Goal: Information Seeking & Learning: Learn about a topic

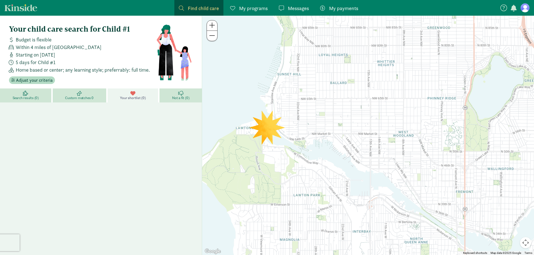
click at [23, 8] on link "Kinside" at bounding box center [20, 7] width 33 height 7
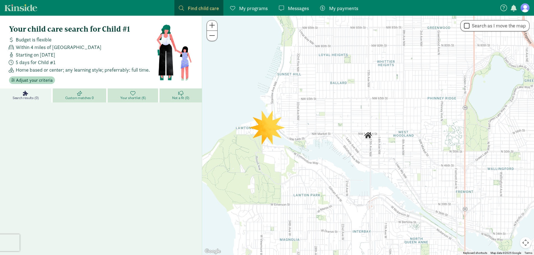
click at [18, 97] on span "Search results (0)" at bounding box center [26, 98] width 26 height 4
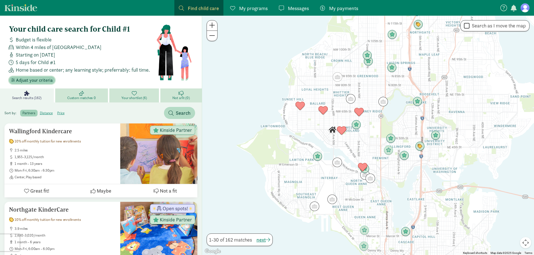
click at [28, 80] on span "Adjust your criteria" at bounding box center [34, 80] width 37 height 7
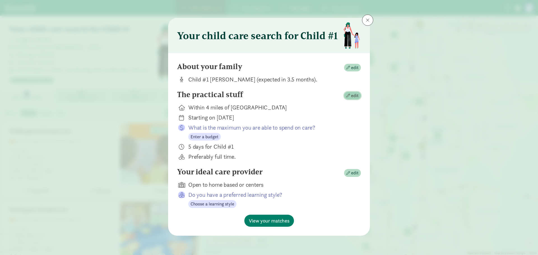
click at [353, 96] on span "edit" at bounding box center [355, 96] width 8 height 7
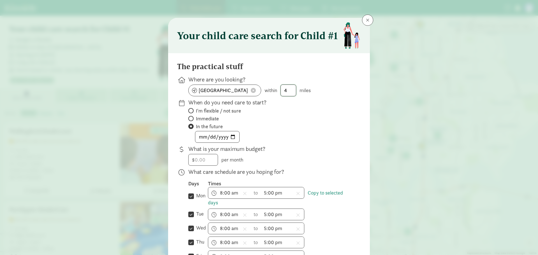
drag, startPoint x: 293, startPoint y: 87, endPoint x: 266, endPoint y: 87, distance: 26.6
click at [266, 87] on div "[GEOGRAPHIC_DATA] within 4 miles" at bounding box center [270, 91] width 164 height 12
type input "2"
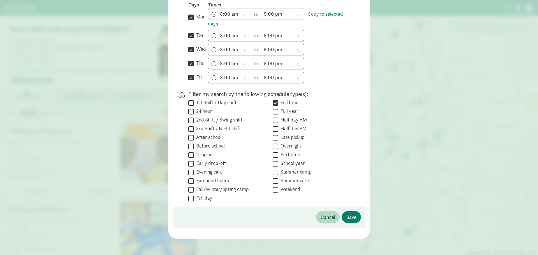
scroll to position [181, 0]
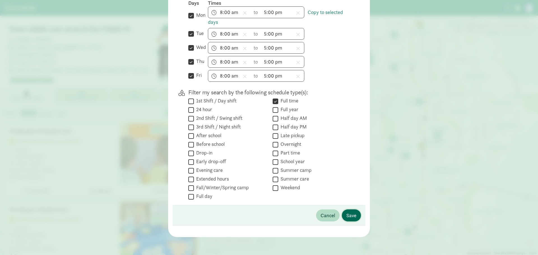
click at [352, 218] on span "Save" at bounding box center [352, 216] width 10 height 8
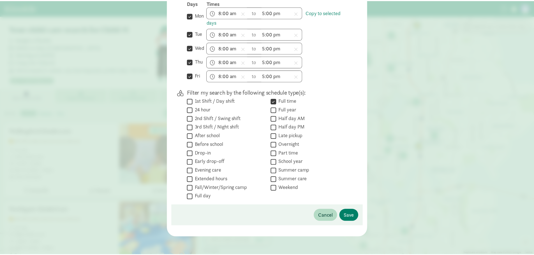
scroll to position [0, 0]
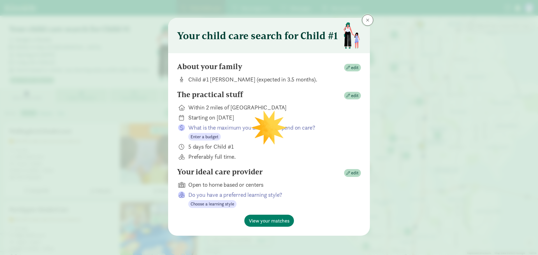
click at [367, 21] on span at bounding box center [367, 20] width 3 height 4
